Goal: Task Accomplishment & Management: Use online tool/utility

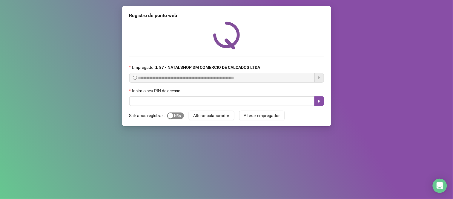
click at [183, 116] on span "Sim Não" at bounding box center [175, 115] width 17 height 7
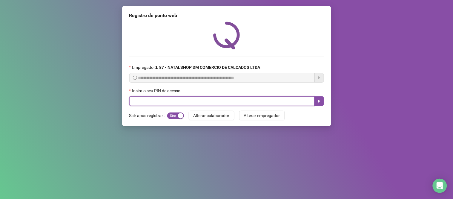
click at [185, 101] on input "text" at bounding box center [221, 101] width 185 height 10
type input "*****"
click at [320, 99] on button "button" at bounding box center [319, 101] width 10 height 10
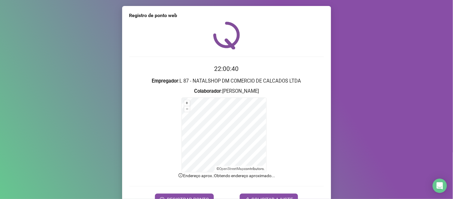
scroll to position [32, 0]
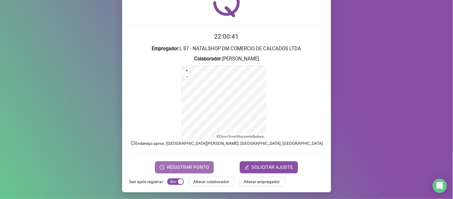
click at [187, 163] on span "REGISTRAR PONTO" at bounding box center [188, 166] width 42 height 7
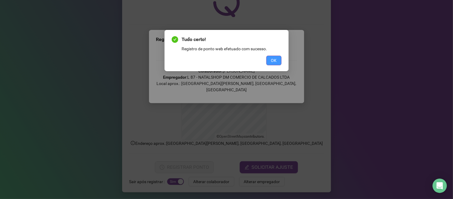
click at [276, 59] on span "OK" at bounding box center [274, 60] width 6 height 7
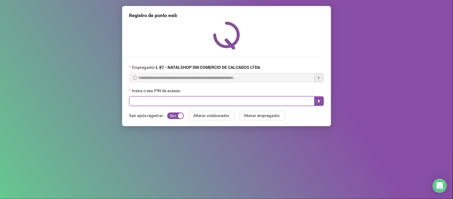
click at [258, 102] on input "text" at bounding box center [221, 101] width 185 height 10
type input "*****"
click at [323, 100] on button "button" at bounding box center [319, 101] width 10 height 10
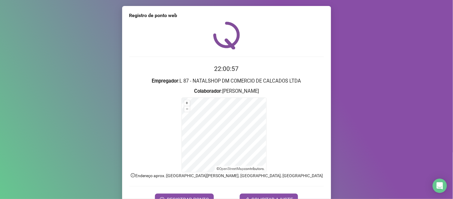
scroll to position [32, 0]
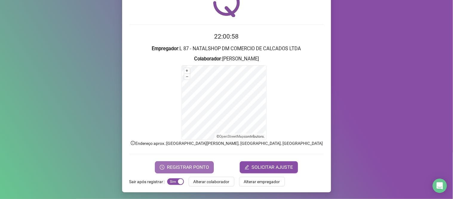
click at [186, 169] on span "REGISTRAR PONTO" at bounding box center [188, 166] width 42 height 7
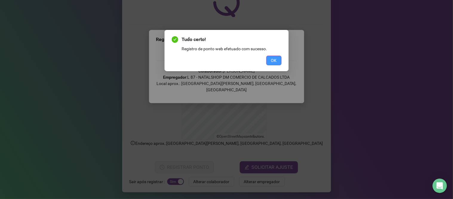
click at [278, 60] on button "OK" at bounding box center [273, 61] width 15 height 10
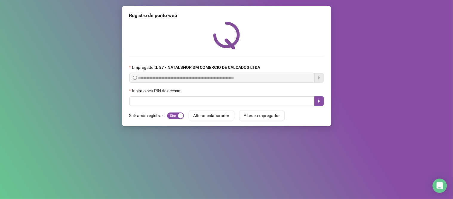
scroll to position [0, 0]
